Goal: Communication & Community: Answer question/provide support

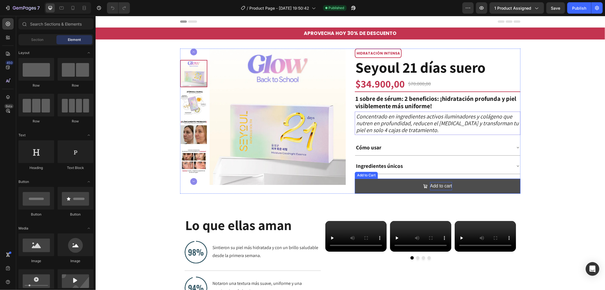
click at [441, 185] on div "Add to cart" at bounding box center [441, 186] width 22 height 8
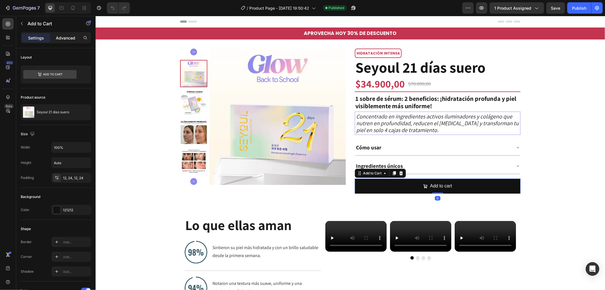
click at [64, 36] on p "Advanced" at bounding box center [65, 38] width 19 height 6
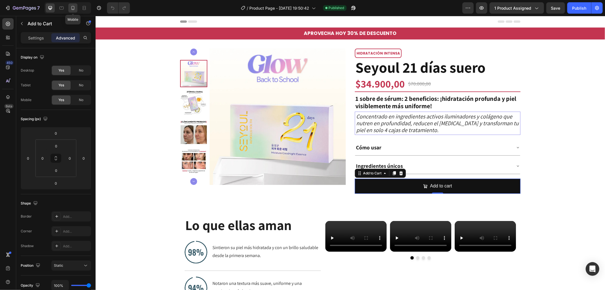
click at [69, 7] on div at bounding box center [72, 7] width 9 height 9
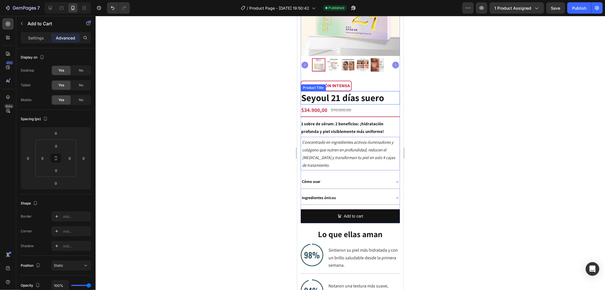
scroll to position [94, 0]
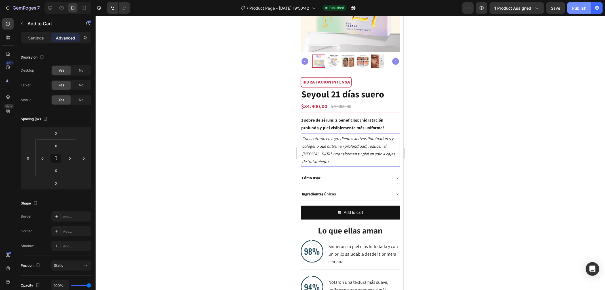
click at [580, 7] on div "Publish" at bounding box center [579, 8] width 14 height 6
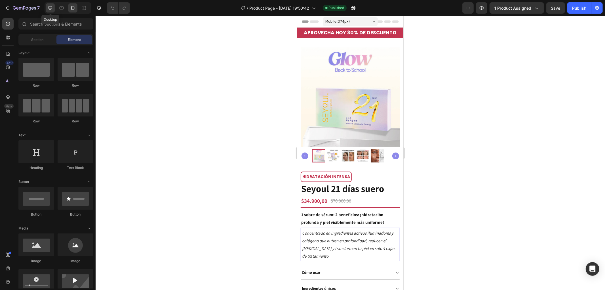
click at [53, 12] on div at bounding box center [50, 7] width 9 height 9
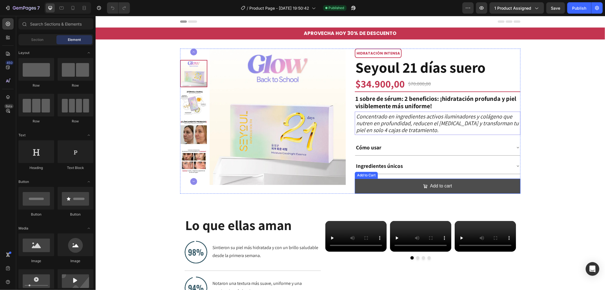
click at [467, 184] on button "Add to cart" at bounding box center [438, 185] width 166 height 15
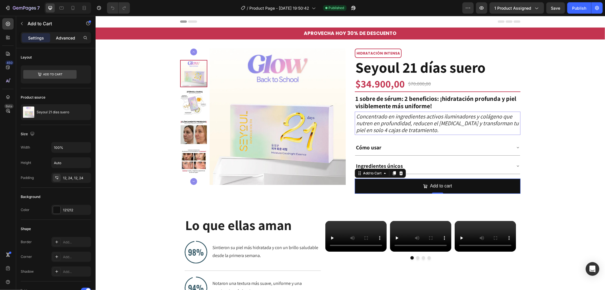
click at [73, 41] on div "Advanced" at bounding box center [65, 37] width 28 height 9
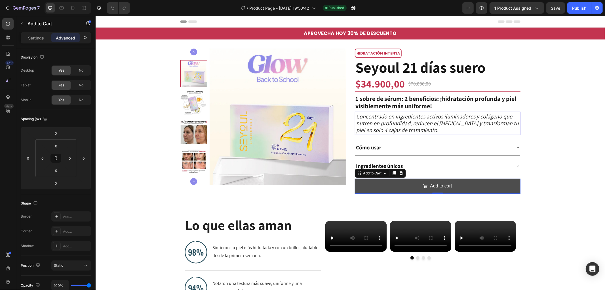
click at [414, 188] on button "Add to cart" at bounding box center [438, 185] width 166 height 15
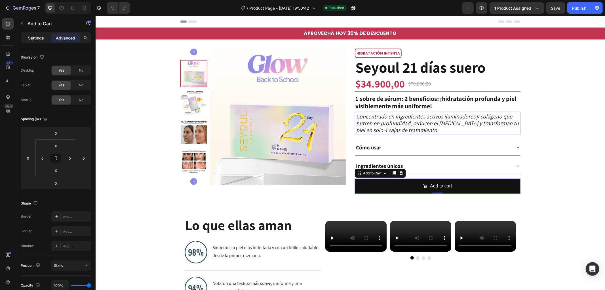
click at [35, 39] on p "Settings" at bounding box center [36, 38] width 16 height 6
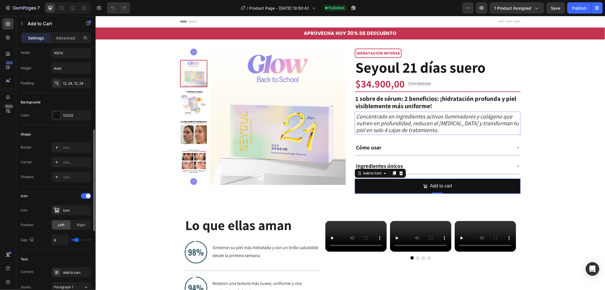
scroll to position [220, 0]
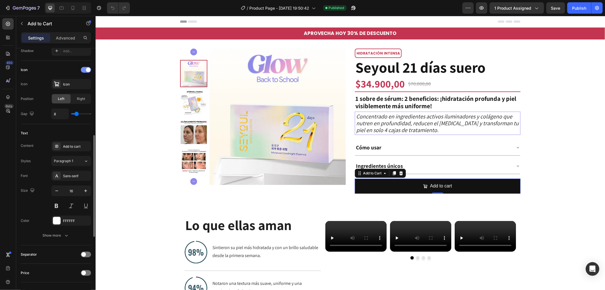
click at [84, 70] on div at bounding box center [86, 70] width 10 height 6
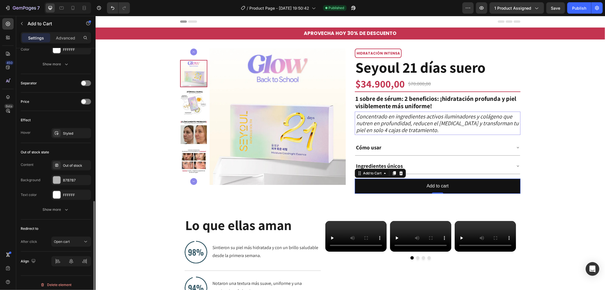
scroll to position [351, 0]
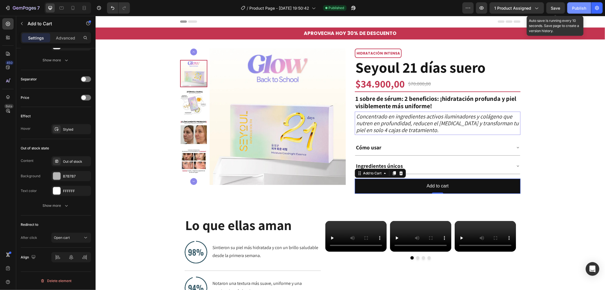
drag, startPoint x: 563, startPoint y: 11, endPoint x: 577, endPoint y: 10, distance: 14.5
click at [564, 11] on button "Save" at bounding box center [555, 7] width 19 height 11
click at [580, 10] on div "Publish" at bounding box center [579, 8] width 14 height 6
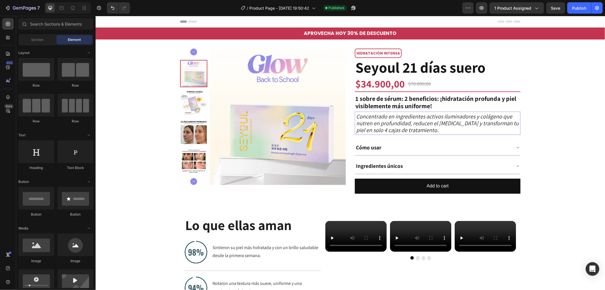
drag, startPoint x: 604, startPoint y: 49, endPoint x: 604, endPoint y: 231, distance: 181.2
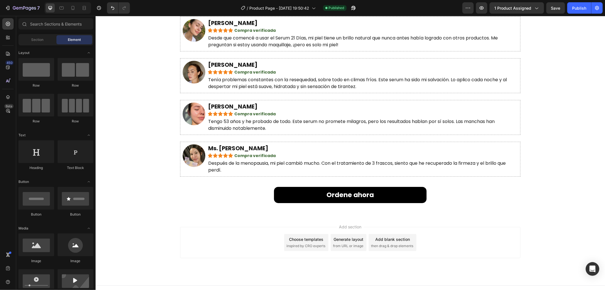
scroll to position [1743, 0]
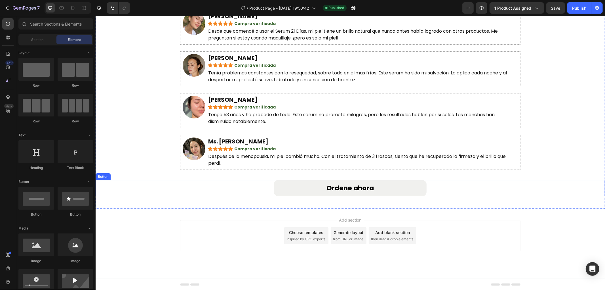
click at [395, 191] on button "Ordene ahora" at bounding box center [350, 188] width 153 height 16
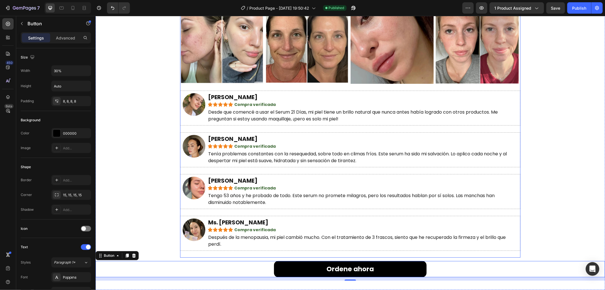
scroll to position [1586, 0]
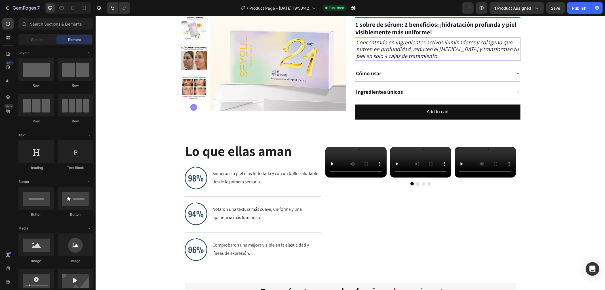
scroll to position [0, 0]
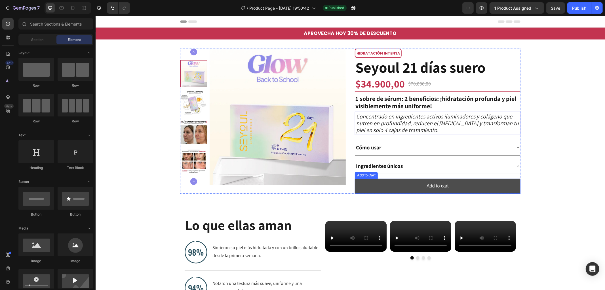
click at [475, 190] on button "Add to cart" at bounding box center [438, 185] width 166 height 15
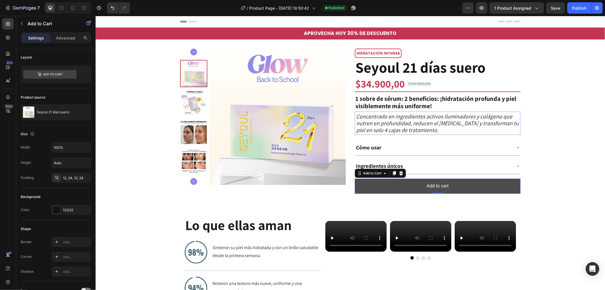
click at [493, 187] on button "Add to cart" at bounding box center [438, 185] width 166 height 15
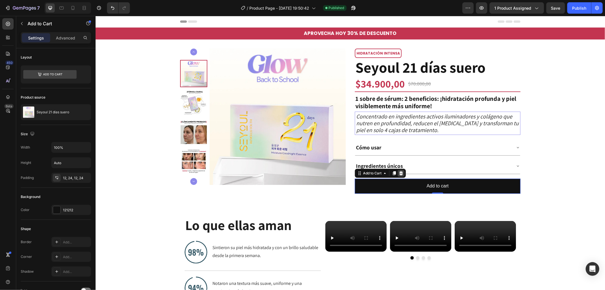
click at [400, 174] on icon at bounding box center [401, 172] width 5 height 5
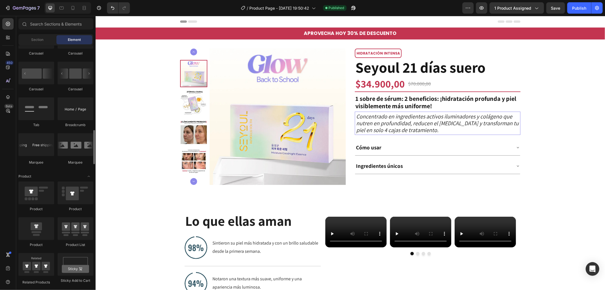
scroll to position [725, 0]
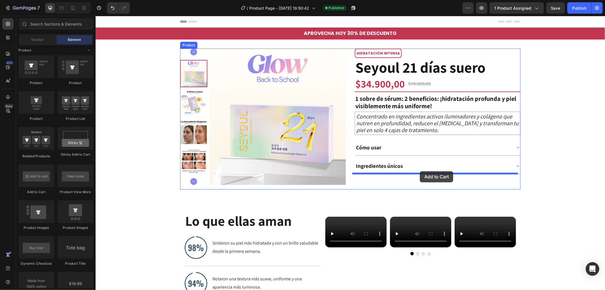
drag, startPoint x: 290, startPoint y: 177, endPoint x: 420, endPoint y: 171, distance: 129.8
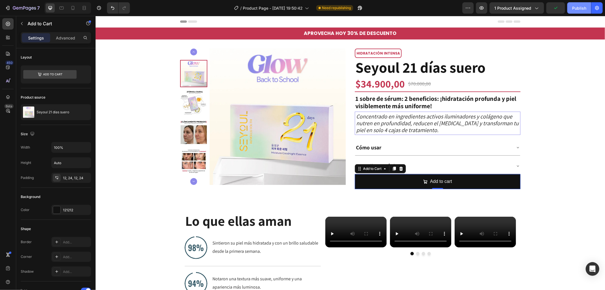
click at [580, 13] on button "Publish" at bounding box center [579, 7] width 24 height 11
click at [61, 42] on div "Advanced" at bounding box center [65, 37] width 28 height 9
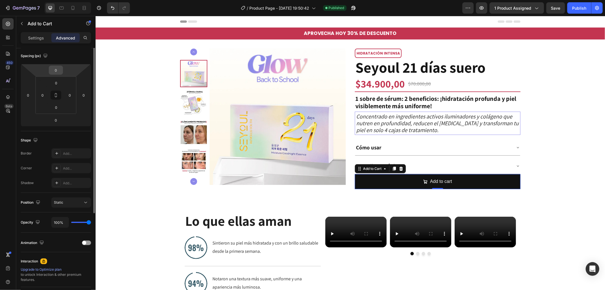
scroll to position [0, 0]
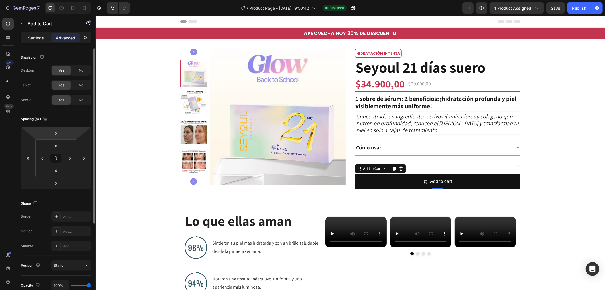
click at [33, 37] on p "Settings" at bounding box center [36, 38] width 16 height 6
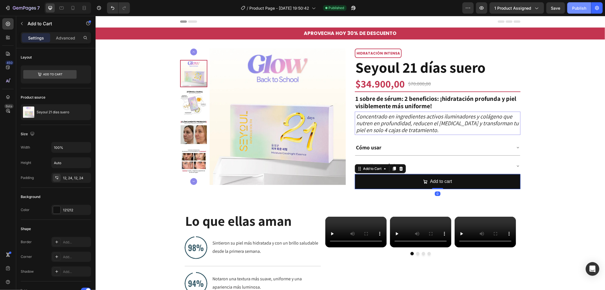
click at [582, 3] on button "Publish" at bounding box center [579, 7] width 24 height 11
click at [401, 168] on div at bounding box center [400, 168] width 7 height 7
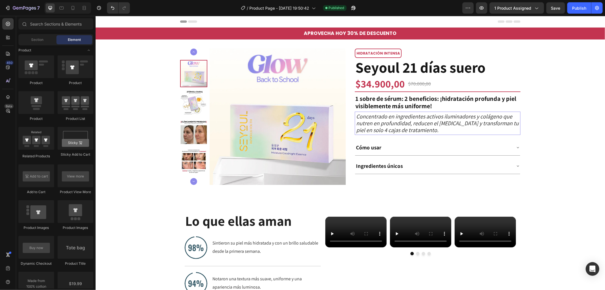
scroll to position [788, 0]
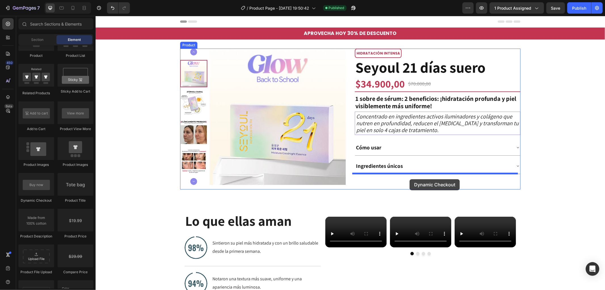
drag, startPoint x: 136, startPoint y: 204, endPoint x: 409, endPoint y: 179, distance: 274.9
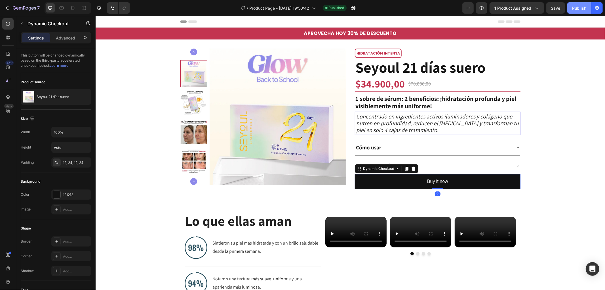
click at [572, 12] on button "Publish" at bounding box center [579, 7] width 24 height 11
click at [411, 168] on icon at bounding box center [413, 168] width 5 height 5
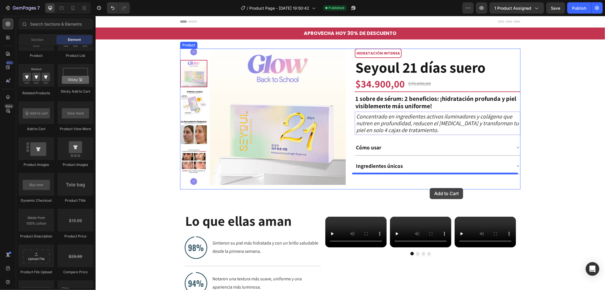
drag, startPoint x: 134, startPoint y: 136, endPoint x: 429, endPoint y: 187, distance: 299.7
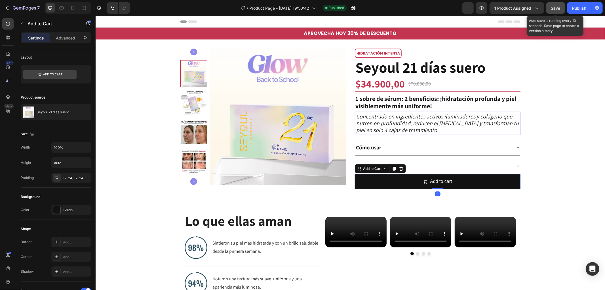
click at [554, 12] on button "Save" at bounding box center [555, 7] width 19 height 11
click at [574, 13] on button "Publish" at bounding box center [579, 7] width 24 height 11
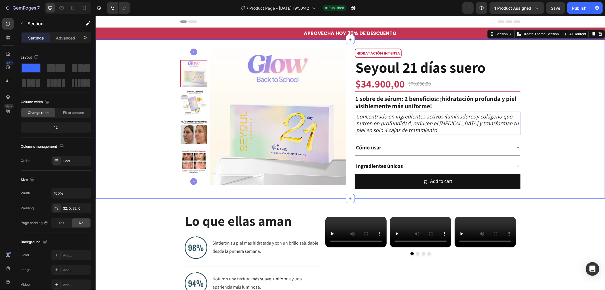
click at [548, 111] on div "Product Images HIDRATACIÓN INTENSA Text Block Row Seyoul 21 días suero Product …" at bounding box center [349, 118] width 509 height 141
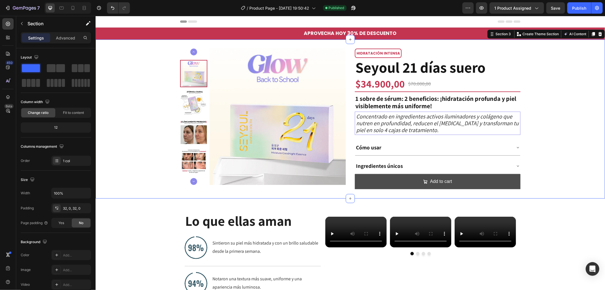
click at [485, 186] on button "Add to cart" at bounding box center [438, 181] width 166 height 15
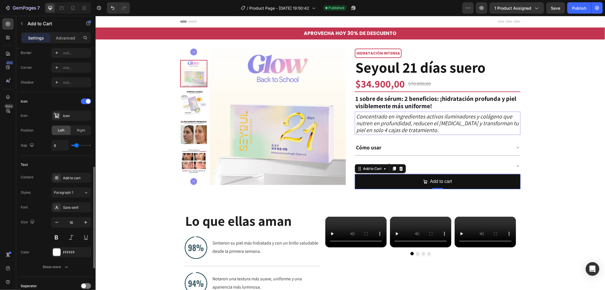
scroll to position [252, 0]
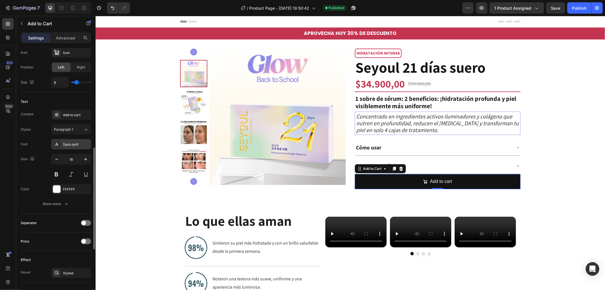
click at [77, 145] on div "Sans-serif" at bounding box center [76, 144] width 27 height 5
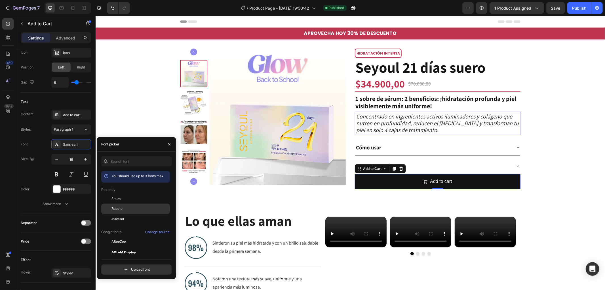
click at [134, 210] on div "Roboto" at bounding box center [139, 208] width 57 height 5
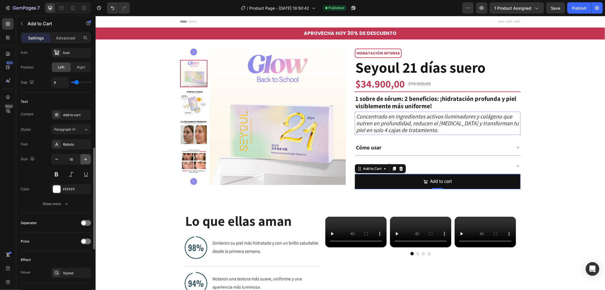
click at [90, 161] on button "button" at bounding box center [86, 159] width 10 height 10
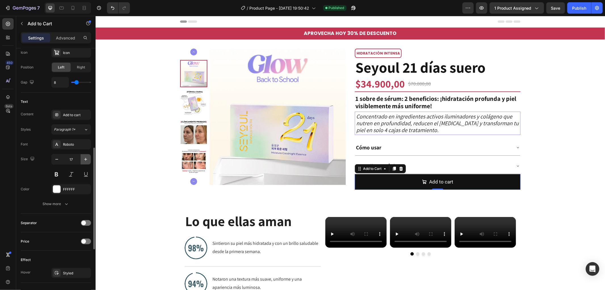
click at [90, 161] on button "button" at bounding box center [86, 159] width 10 height 10
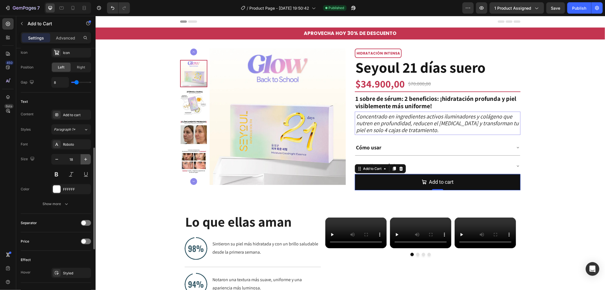
type input "19"
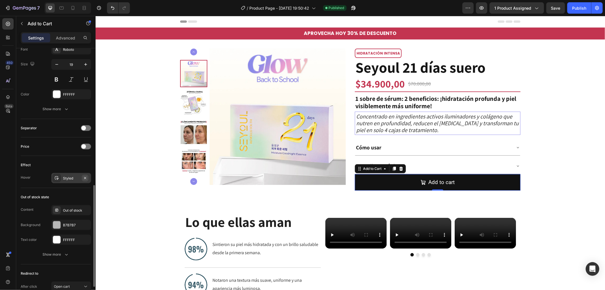
click at [84, 177] on icon "button" at bounding box center [85, 178] width 5 height 5
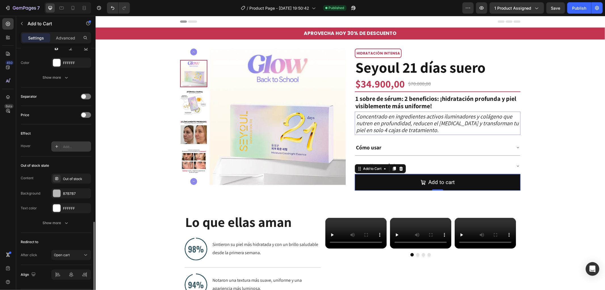
scroll to position [395, 0]
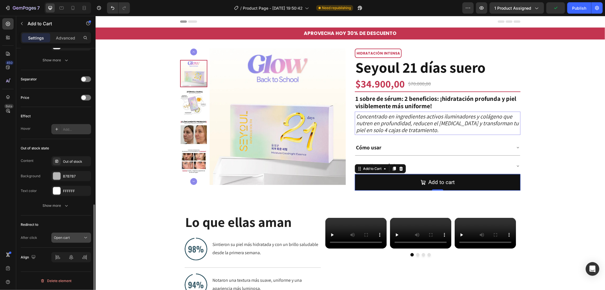
click at [84, 237] on icon at bounding box center [86, 238] width 6 height 6
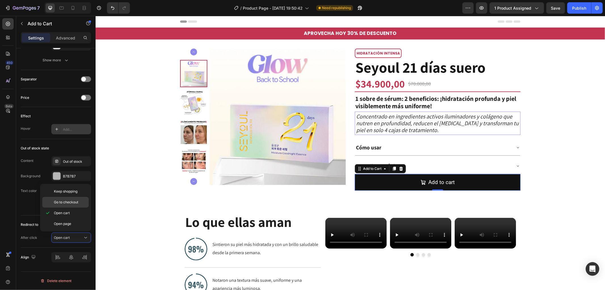
click at [80, 200] on p "Go to checkout" at bounding box center [70, 201] width 32 height 5
click at [587, 4] on button "Publish" at bounding box center [579, 7] width 24 height 11
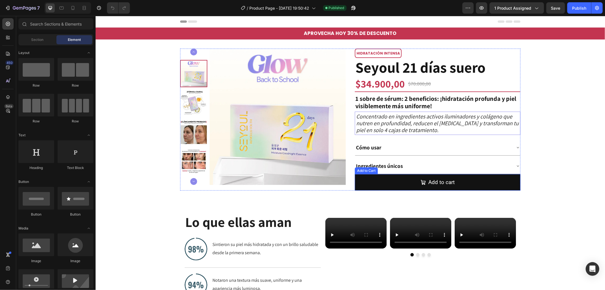
click at [377, 177] on button "Add to cart" at bounding box center [438, 182] width 166 height 16
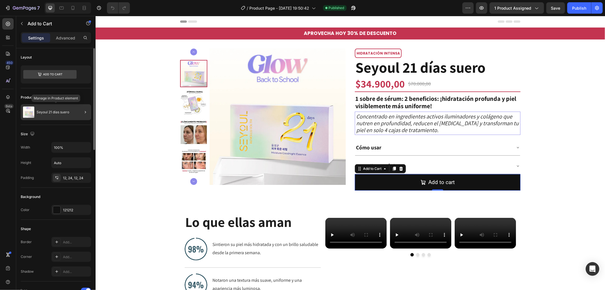
click at [74, 117] on div "Seyoul 21 días suero" at bounding box center [56, 112] width 70 height 16
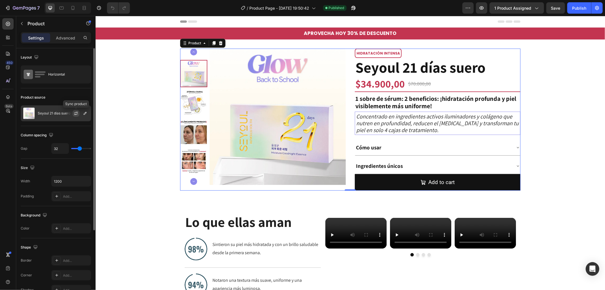
click at [75, 115] on icon "button" at bounding box center [76, 113] width 5 height 5
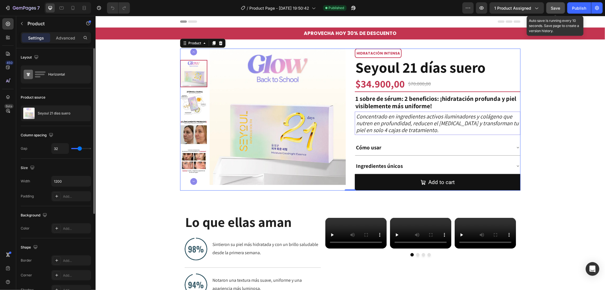
click at [559, 8] on span "Save" at bounding box center [555, 8] width 9 height 5
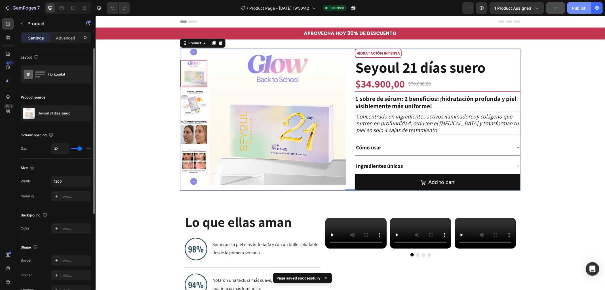
click at [579, 9] on div "Publish" at bounding box center [579, 8] width 14 height 6
click at [592, 269] on icon "Open Intercom Messenger" at bounding box center [592, 268] width 7 height 7
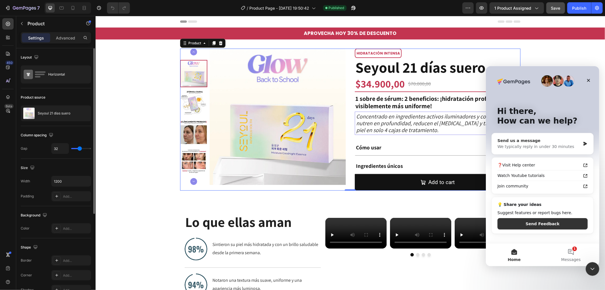
click at [527, 142] on div "Send us a message" at bounding box center [538, 140] width 83 height 6
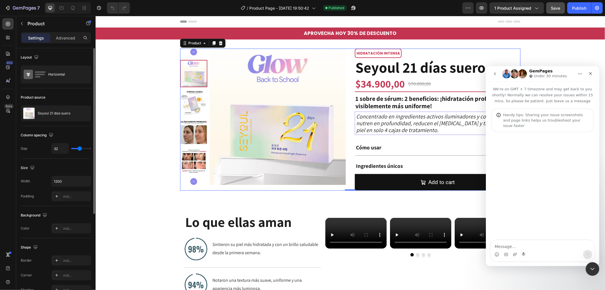
click at [549, 247] on textarea "Message…" at bounding box center [542, 245] width 104 height 10
type textarea "hii. my button is not visible in the desktop but visible in mobile?"
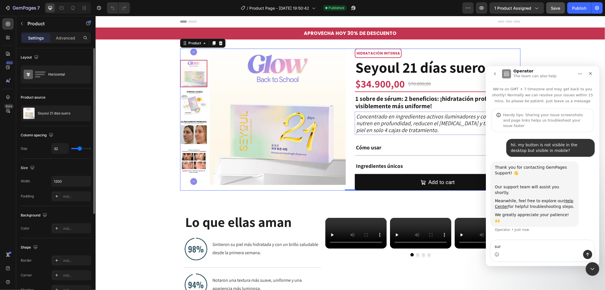
type textarea "sure"
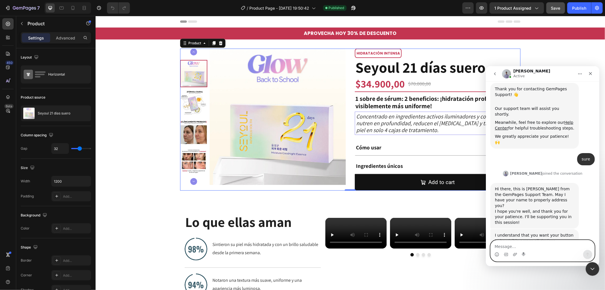
scroll to position [102, 0]
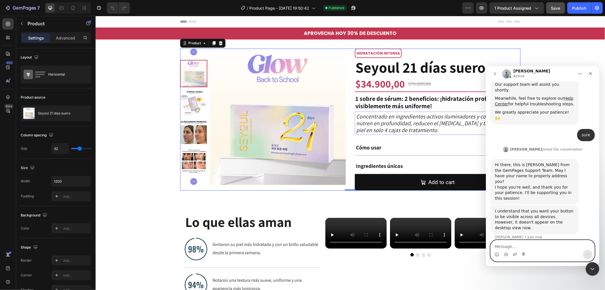
click at [541, 246] on textarea "Message…" at bounding box center [542, 245] width 104 height 10
type textarea "yes"
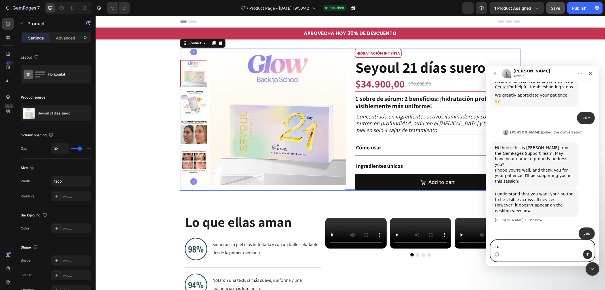
scroll to position [119, 0]
type textarea "i dont know why huhuhu"
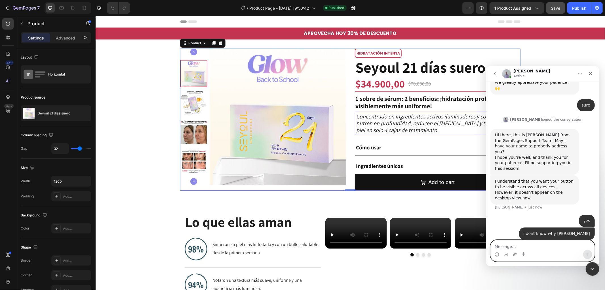
scroll to position [132, 0]
type textarea "p"
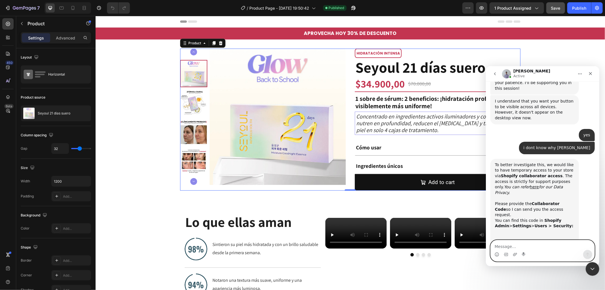
scroll to position [216, 0]
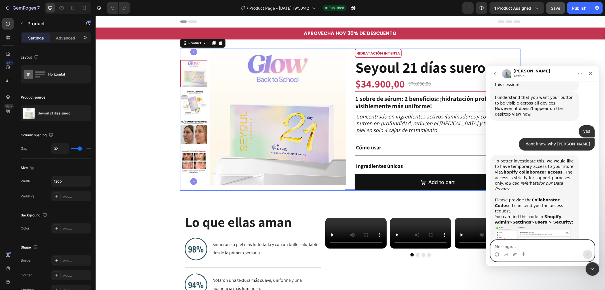
click at [547, 248] on textarea "Message…" at bounding box center [542, 245] width 104 height 10
type textarea "wait i will ask my boss"
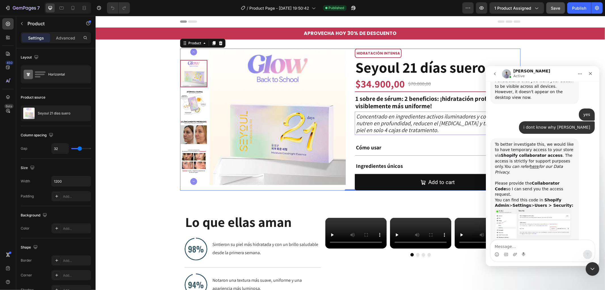
click at [533, 208] on img "Brad says…" at bounding box center [533, 223] width 76 height 30
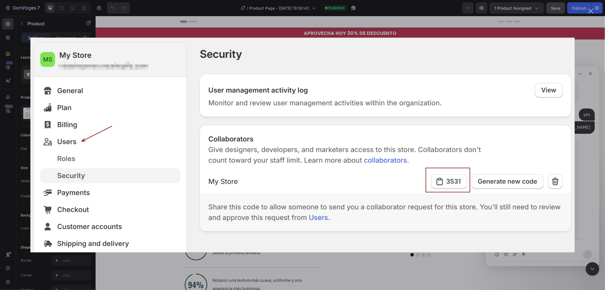
scroll to position [0, 0]
click at [589, 8] on div "Intercom messenger" at bounding box center [302, 145] width 605 height 290
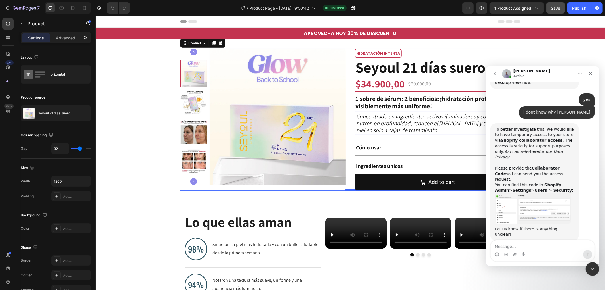
scroll to position [255, 0]
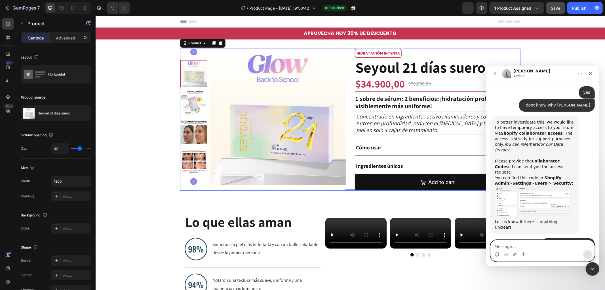
click at [495, 252] on icon "Emoji picker" at bounding box center [496, 254] width 5 height 5
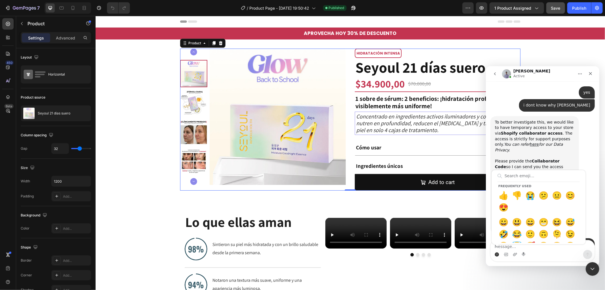
click at [499, 254] on div "Frequently used 👍 👎 😭 😕 😐 😊 😍 😀 😃 😄 😁 😆 😅 🤣 😂 🙂 🙃 🫠 😉 😊 😇 🥰 😍 🤩 😘 😗 😚 😙 🥲 😋 😛 😜…" at bounding box center [542, 253] width 104 height 9
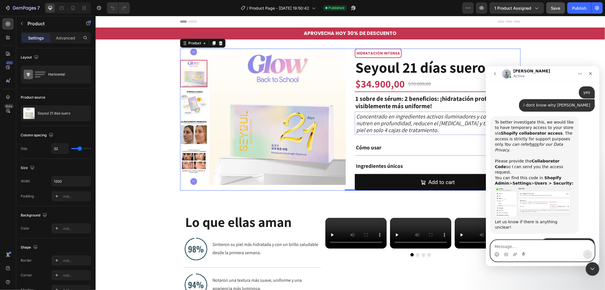
click at [496, 254] on icon "Emoji picker" at bounding box center [496, 254] width 5 height 5
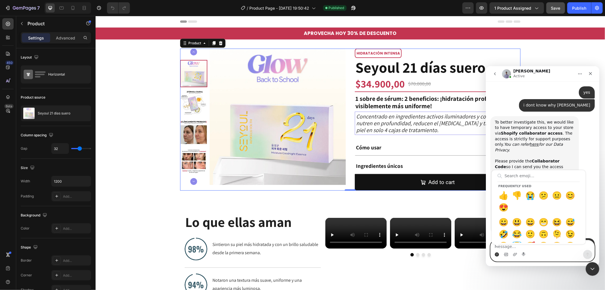
click at [507, 254] on icon "Gif picker" at bounding box center [506, 253] width 4 height 3
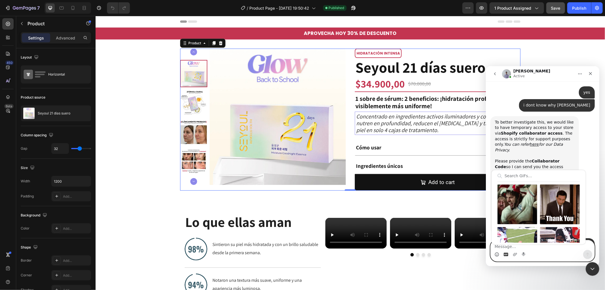
click at [518, 177] on input "Search GIFs…" at bounding box center [538, 175] width 82 height 11
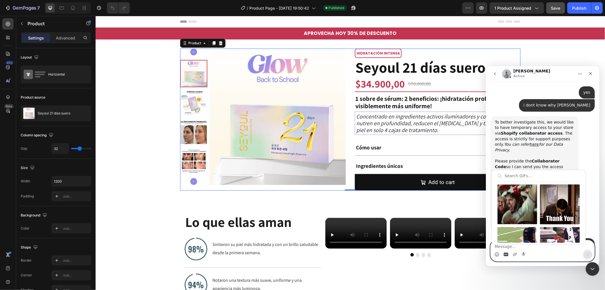
click at [562, 202] on div "Send gif" at bounding box center [560, 204] width 40 height 40
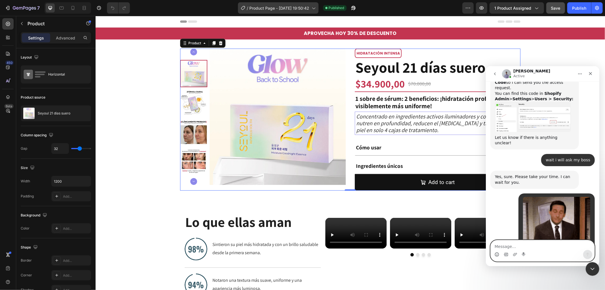
scroll to position [378, 0]
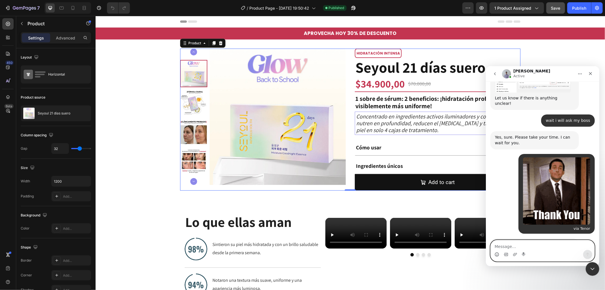
click at [537, 247] on textarea "Message…" at bounding box center [542, 245] width 104 height 10
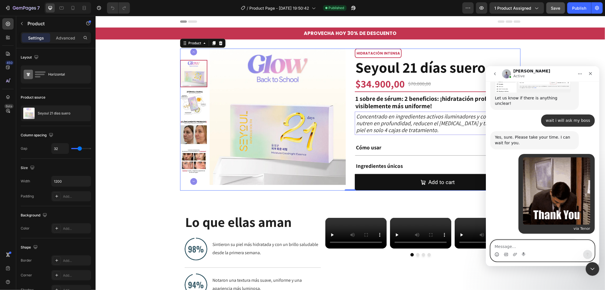
click at [547, 245] on textarea "Message…" at bounding box center [542, 245] width 104 height 10
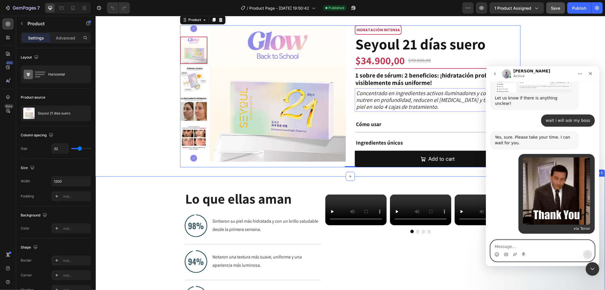
scroll to position [0, 0]
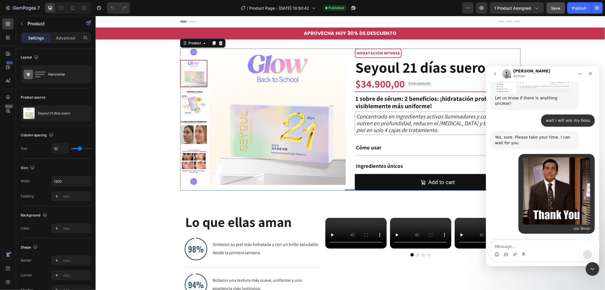
click at [541, 250] on div "Intercom messenger" at bounding box center [542, 253] width 104 height 9
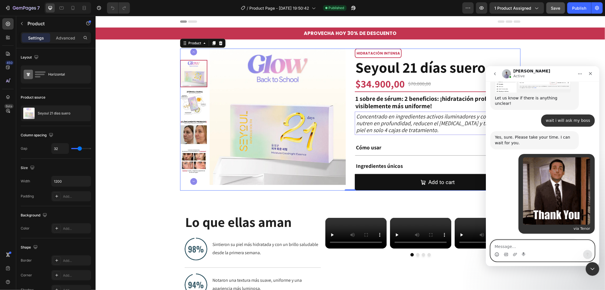
click at [541, 248] on textarea "Message…" at bounding box center [542, 245] width 104 height 10
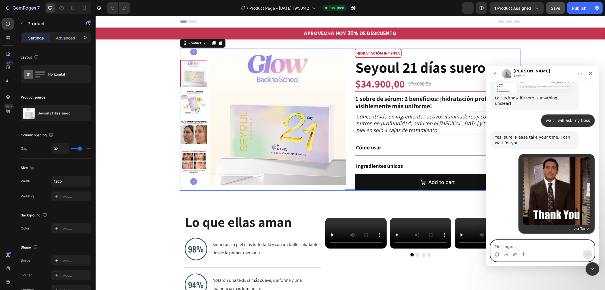
paste textarea "t"
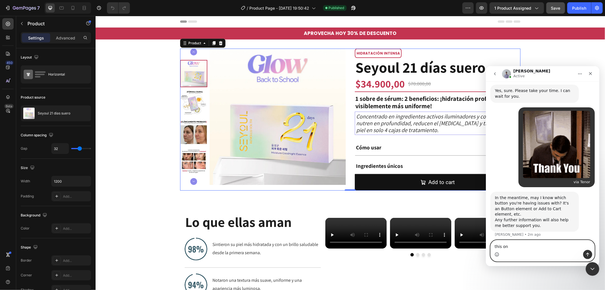
type textarea "this one"
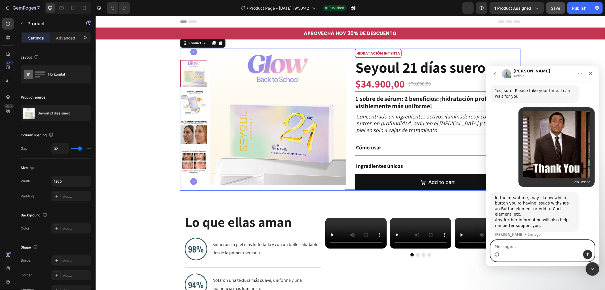
scroll to position [438, 0]
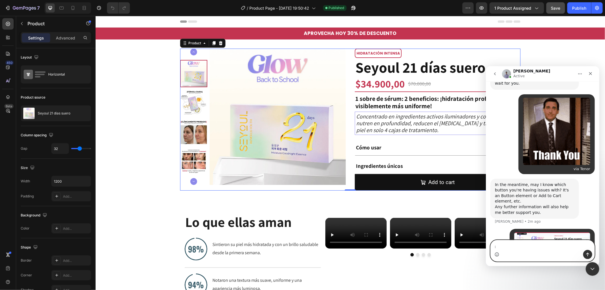
type textarea ":<"
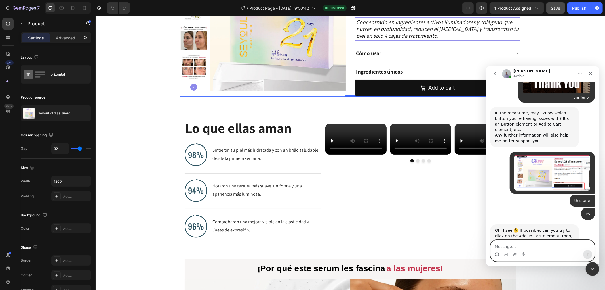
scroll to position [549, 0]
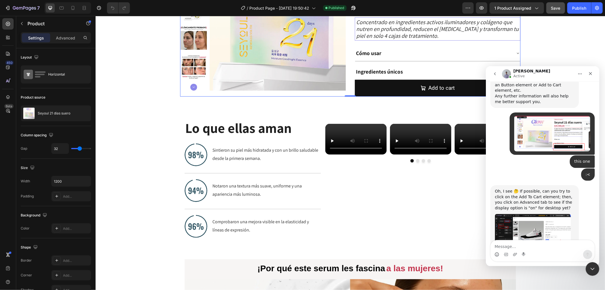
click at [550, 213] on img "Brad says…" at bounding box center [533, 232] width 76 height 39
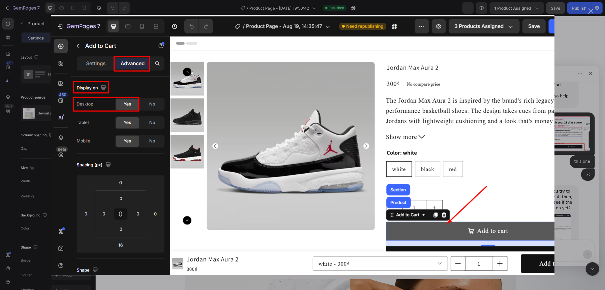
click at [591, 10] on div "Close" at bounding box center [590, 11] width 5 height 5
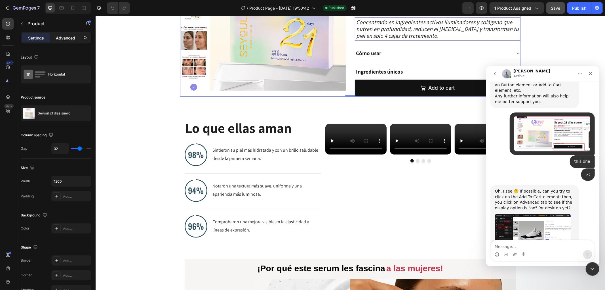
click at [64, 33] on div "Advanced" at bounding box center [65, 37] width 28 height 9
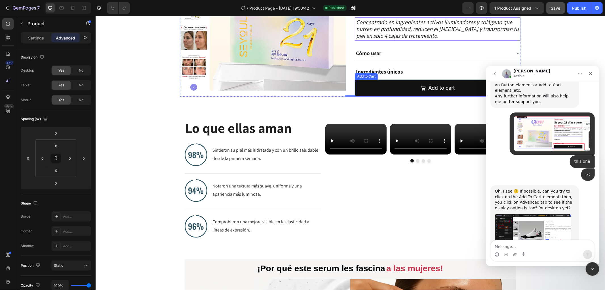
click at [367, 92] on button "Add to cart" at bounding box center [438, 87] width 166 height 16
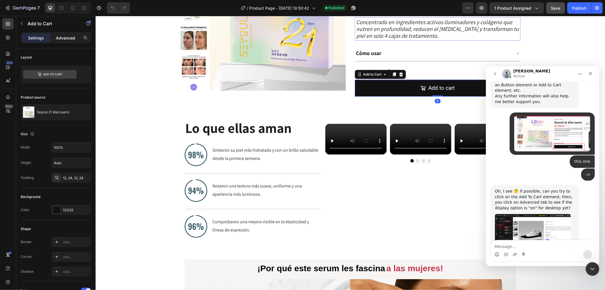
click at [74, 41] on div "Advanced" at bounding box center [65, 37] width 28 height 9
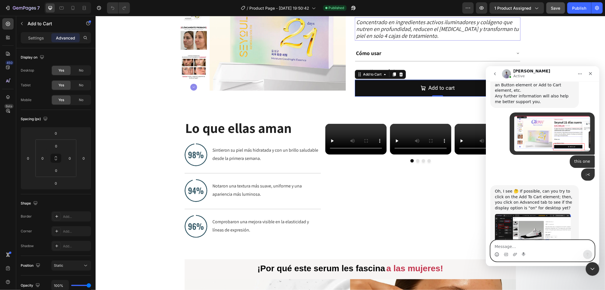
click at [519, 248] on textarea "Message…" at bounding box center [542, 245] width 104 height 10
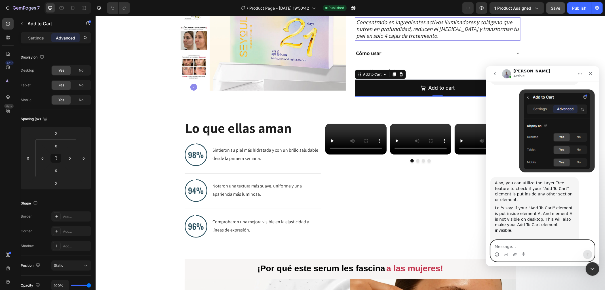
scroll to position [725, 0]
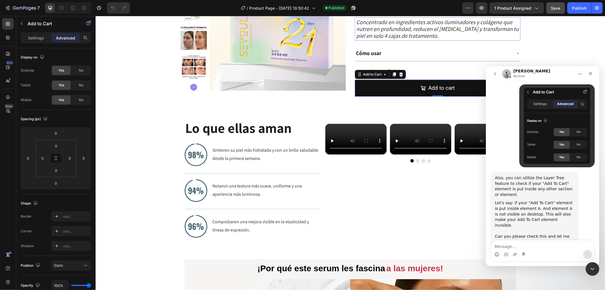
click at [557, 244] on img "Brad says…" at bounding box center [533, 264] width 76 height 41
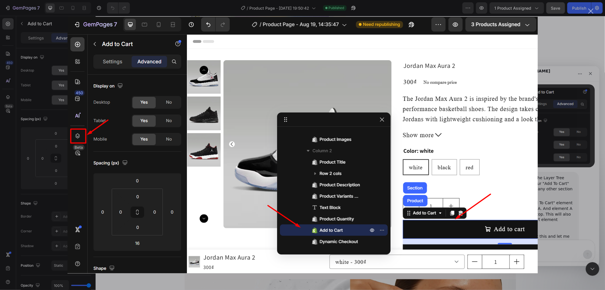
scroll to position [0, 0]
click at [593, 209] on div "Intercom messenger" at bounding box center [302, 145] width 605 height 290
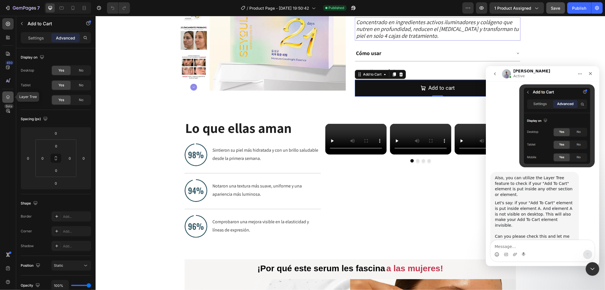
click at [5, 95] on icon at bounding box center [8, 97] width 6 height 6
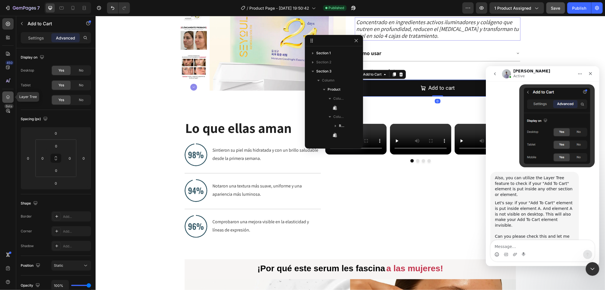
scroll to position [98, 0]
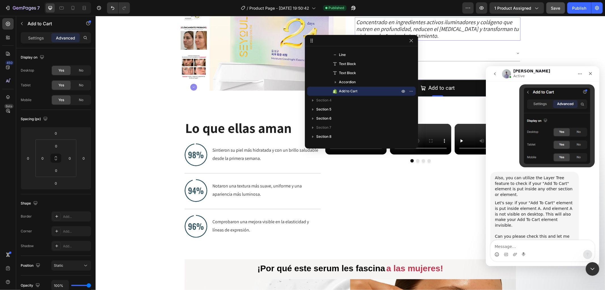
drag, startPoint x: 362, startPoint y: 71, endPoint x: 449, endPoint y: 72, distance: 86.8
drag, startPoint x: 305, startPoint y: 77, endPoint x: 106, endPoint y: 91, distance: 198.7
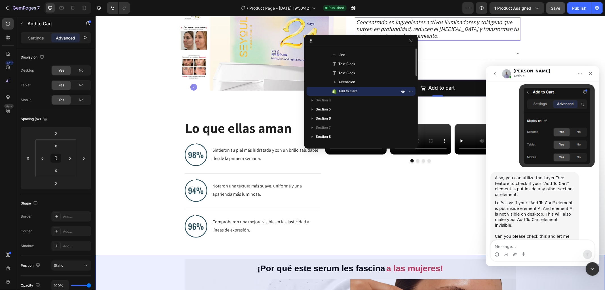
scroll to position [67, 0]
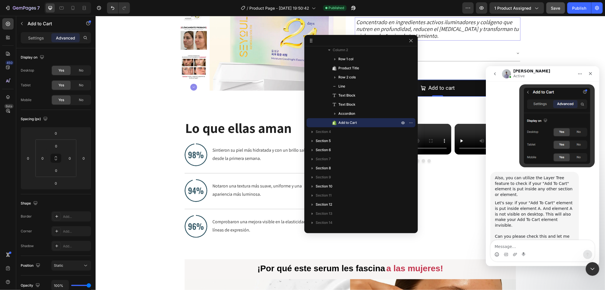
drag, startPoint x: 374, startPoint y: 147, endPoint x: 283, endPoint y: 218, distance: 115.1
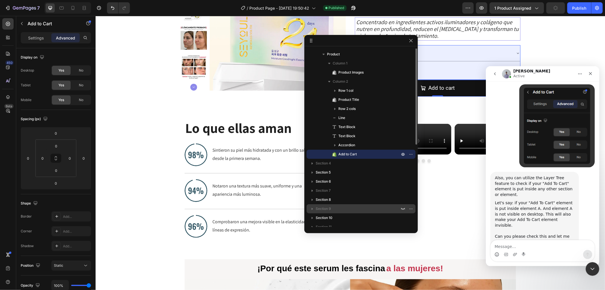
scroll to position [4, 0]
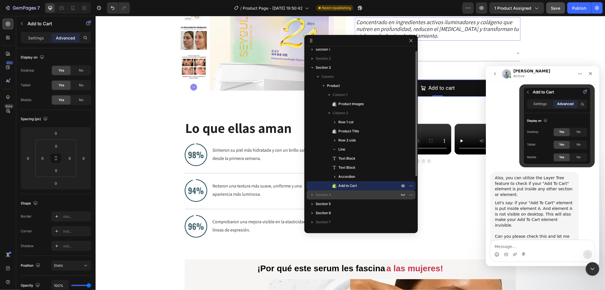
click at [347, 198] on div "Section 4" at bounding box center [361, 194] width 104 height 9
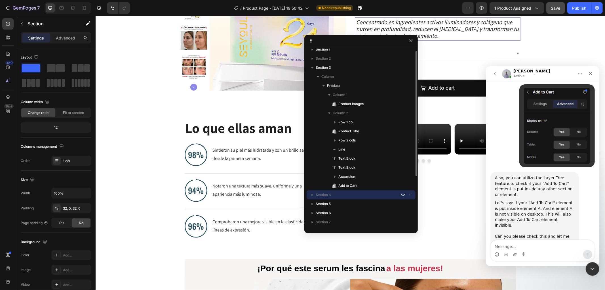
click at [311, 195] on icon "button" at bounding box center [312, 195] width 6 height 6
click at [312, 194] on icon "button" at bounding box center [312, 195] width 1 height 2
click at [403, 194] on icon "button" at bounding box center [403, 194] width 5 height 5
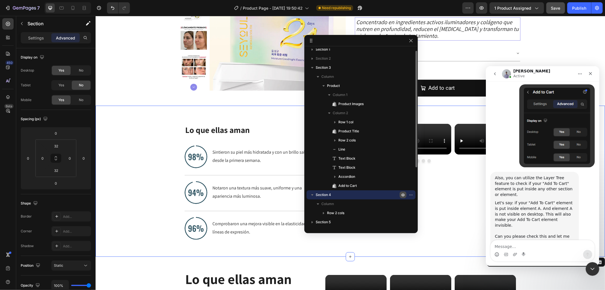
click at [403, 194] on icon "button" at bounding box center [402, 194] width 1 height 1
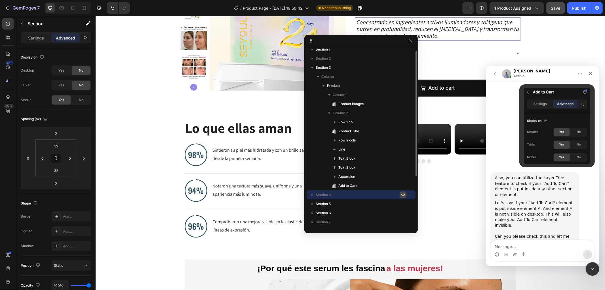
click at [403, 194] on icon "button" at bounding box center [403, 194] width 5 height 5
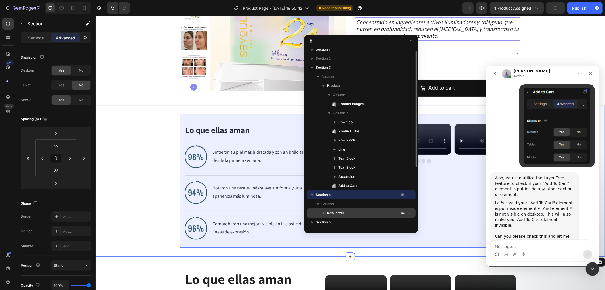
click at [322, 213] on icon "button" at bounding box center [324, 213] width 6 height 6
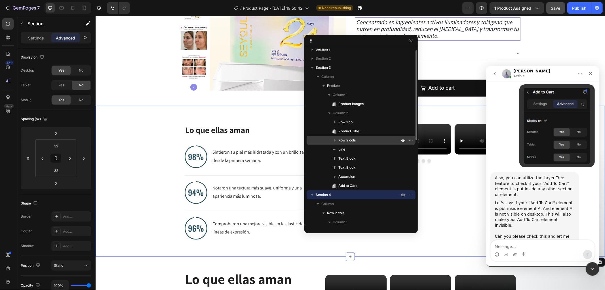
scroll to position [0, 0]
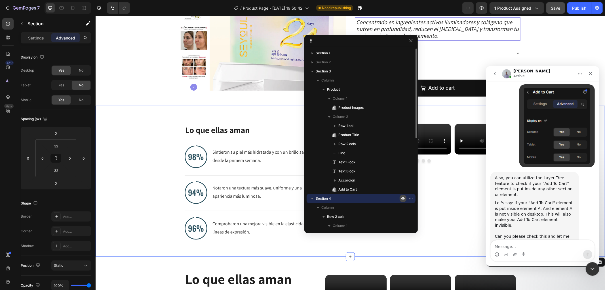
click at [401, 200] on icon "button" at bounding box center [403, 198] width 5 height 5
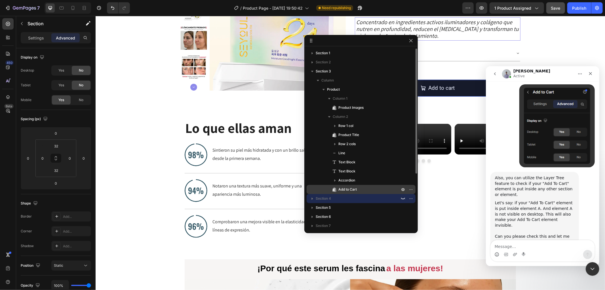
click at [362, 186] on p "Add to Cart" at bounding box center [363, 189] width 62 height 6
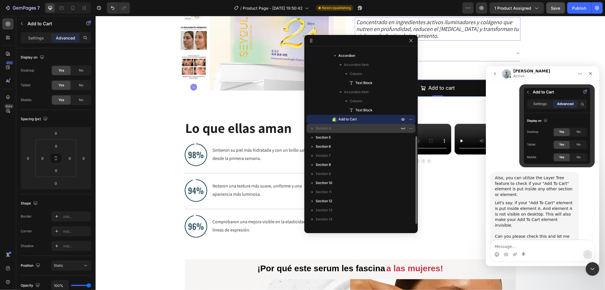
scroll to position [147, 0]
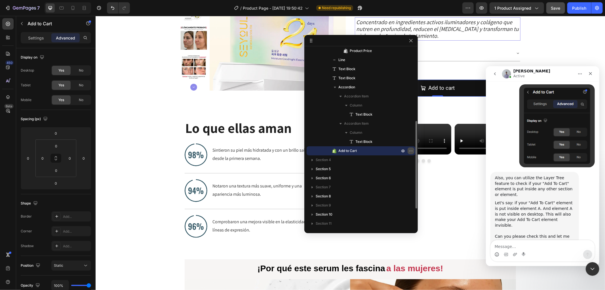
click at [409, 151] on icon "button" at bounding box center [411, 150] width 5 height 5
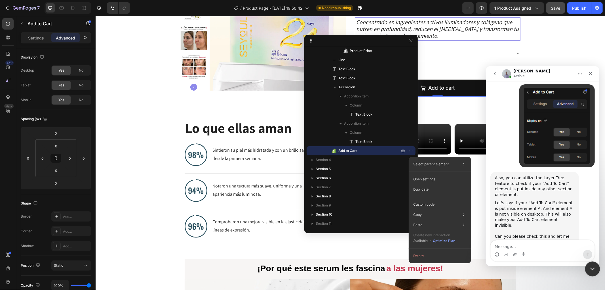
click at [591, 265] on icon "Close Intercom Messenger" at bounding box center [591, 267] width 7 height 7
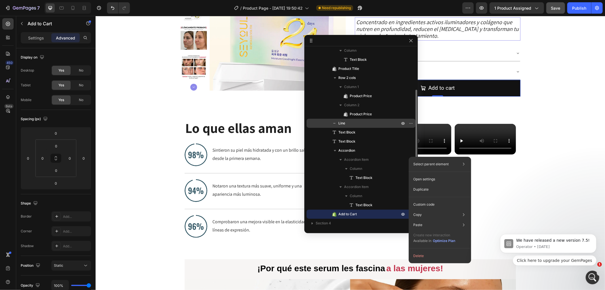
scroll to position [116, 0]
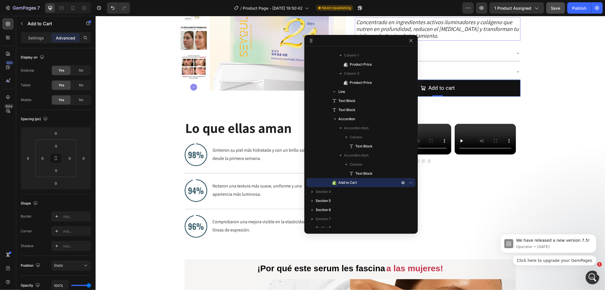
drag, startPoint x: 380, startPoint y: 232, endPoint x: 281, endPoint y: 250, distance: 100.6
drag, startPoint x: 371, startPoint y: 35, endPoint x: 372, endPoint y: 16, distance: 18.5
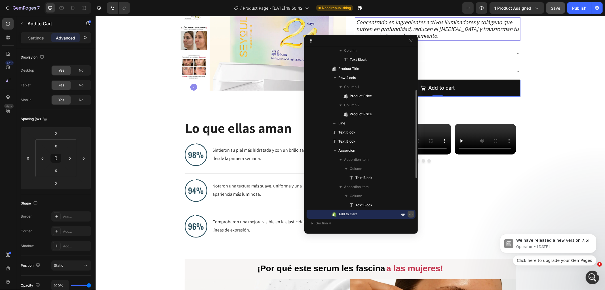
click at [412, 214] on icon "button" at bounding box center [412, 214] width 1 height 1
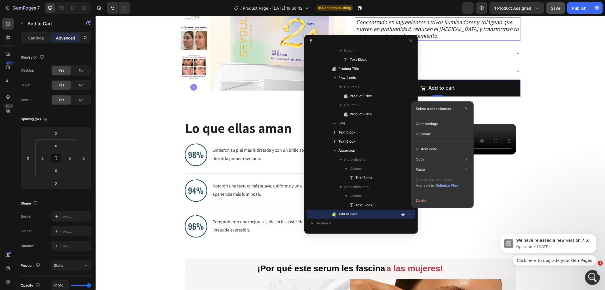
click at [593, 278] on icon "Open Intercom Messenger" at bounding box center [591, 276] width 9 height 9
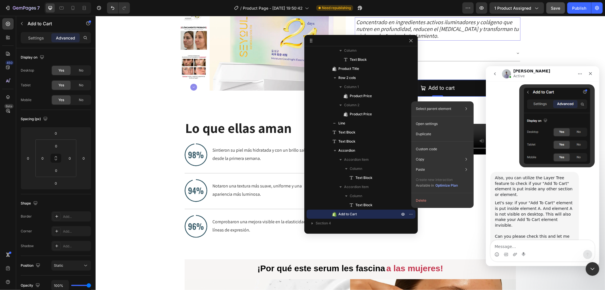
click at [527, 243] on textarea "Message…" at bounding box center [542, 245] width 104 height 10
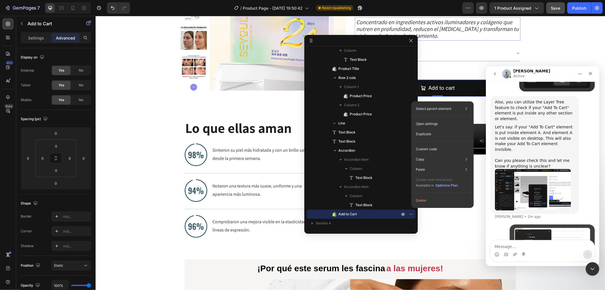
scroll to position [802, 0]
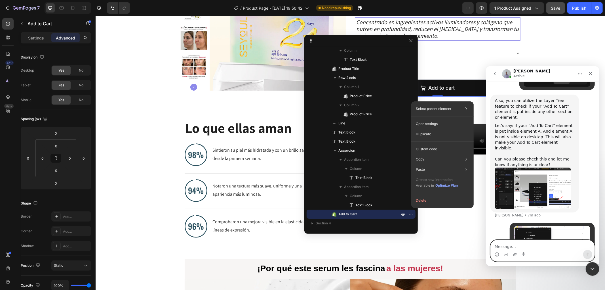
click at [533, 249] on textarea "Message…" at bounding box center [542, 245] width 104 height 10
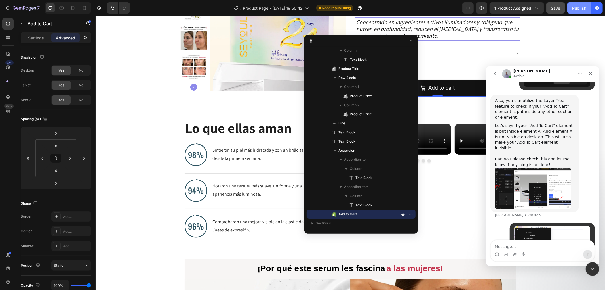
click at [583, 6] on div "Publish" at bounding box center [579, 8] width 14 height 6
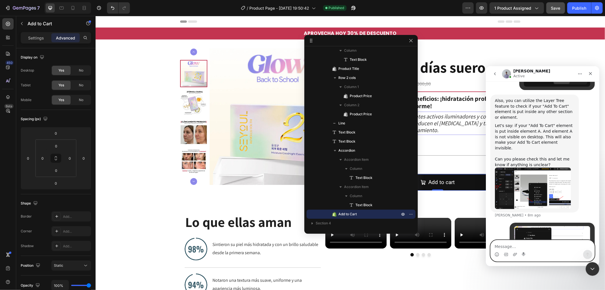
click at [532, 246] on textarea "Message…" at bounding box center [542, 245] width 104 height 10
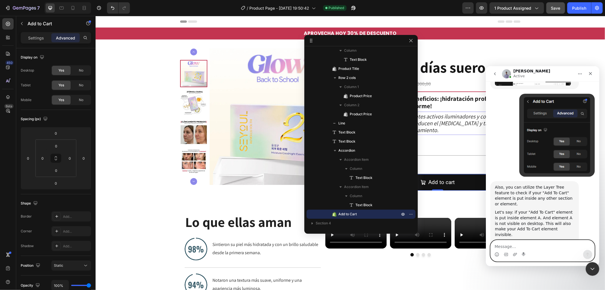
scroll to position [708, 0]
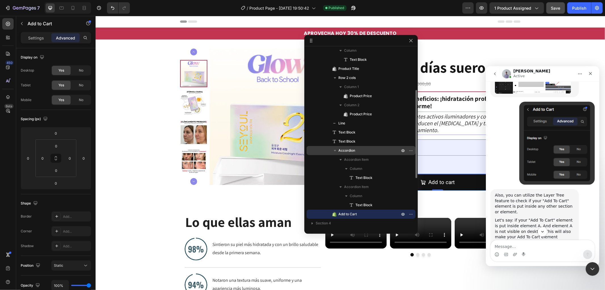
click at [336, 150] on icon "button" at bounding box center [335, 150] width 2 height 1
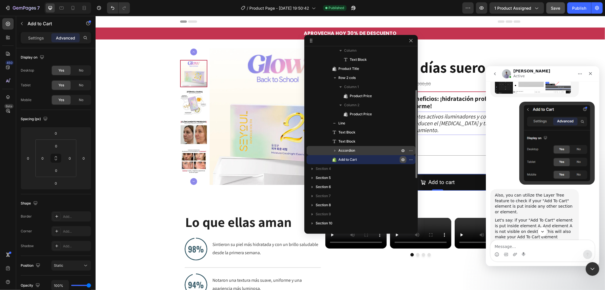
click at [402, 158] on icon "button" at bounding box center [403, 159] width 5 height 5
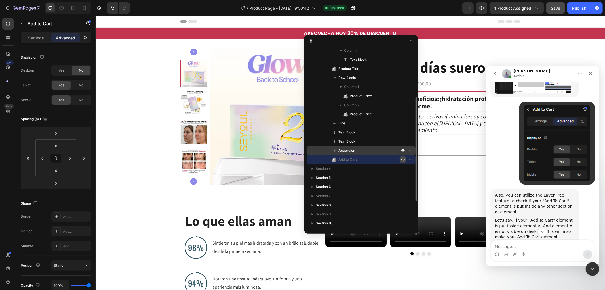
click at [402, 158] on icon "button" at bounding box center [403, 159] width 5 height 5
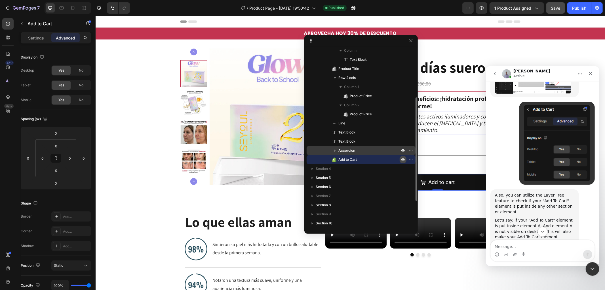
click at [402, 158] on icon "button" at bounding box center [403, 159] width 5 height 5
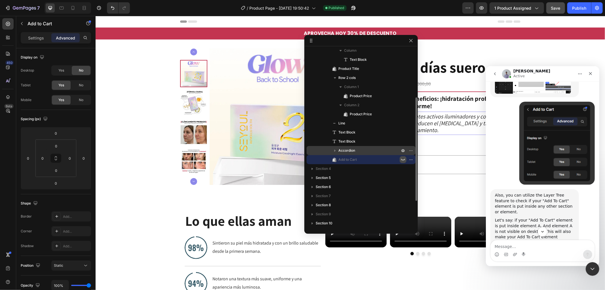
click at [402, 158] on icon "button" at bounding box center [403, 159] width 5 height 5
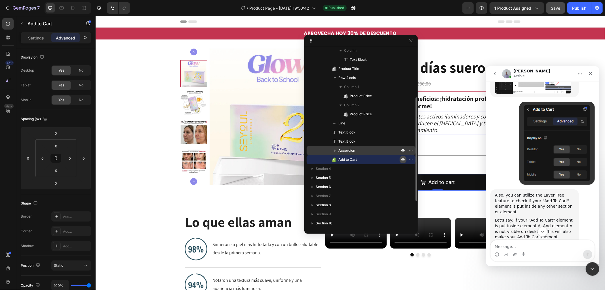
click at [402, 158] on icon "button" at bounding box center [403, 159] width 5 height 5
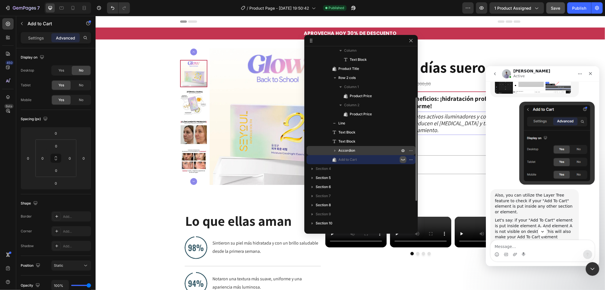
click at [402, 158] on icon "button" at bounding box center [403, 159] width 5 height 5
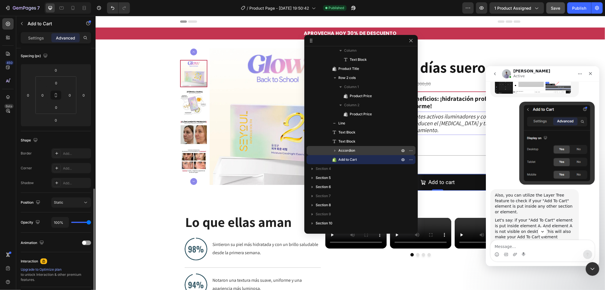
scroll to position [121, 0]
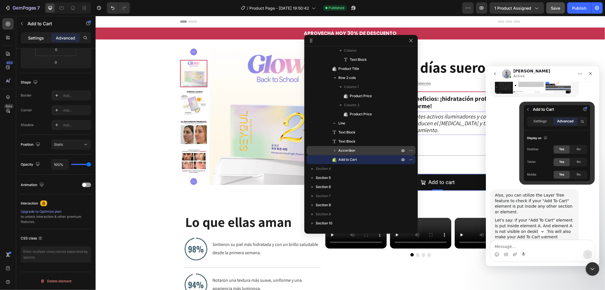
click at [37, 35] on p "Settings" at bounding box center [36, 38] width 16 height 6
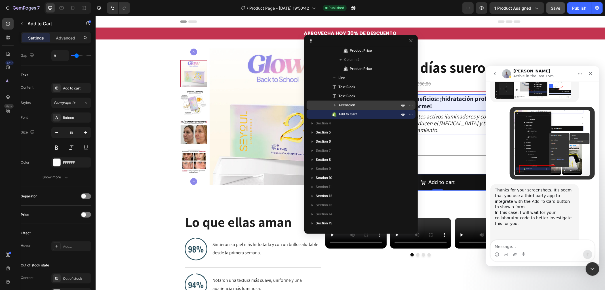
scroll to position [920, 0]
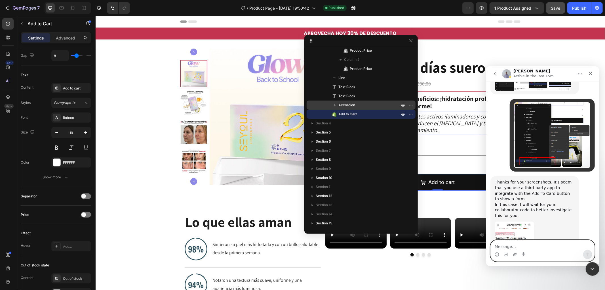
click at [536, 248] on textarea "Message…" at bounding box center [542, 245] width 104 height 10
type textarea "thank you, im also waiting for their response"
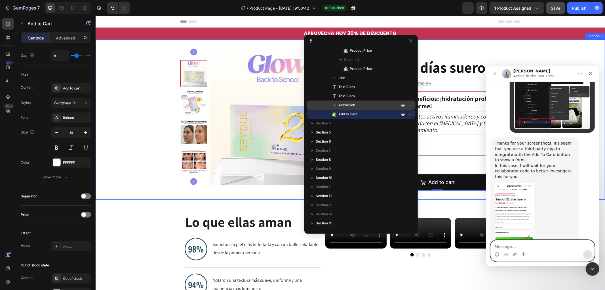
scroll to position [965, 0]
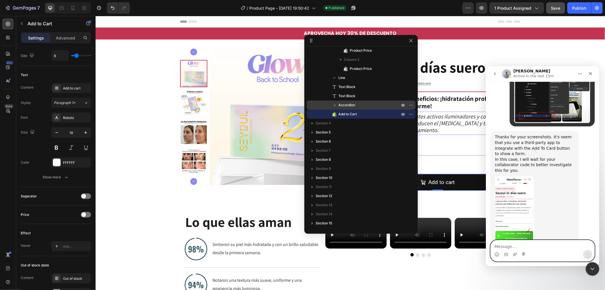
click at [540, 244] on textarea "Message…" at bounding box center [542, 245] width 104 height 10
click at [505, 254] on icon "Gif picker" at bounding box center [505, 254] width 5 height 5
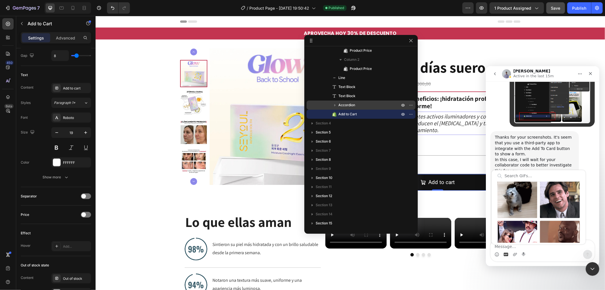
scroll to position [367, 0]
